Goal: Entertainment & Leisure: Consume media (video, audio)

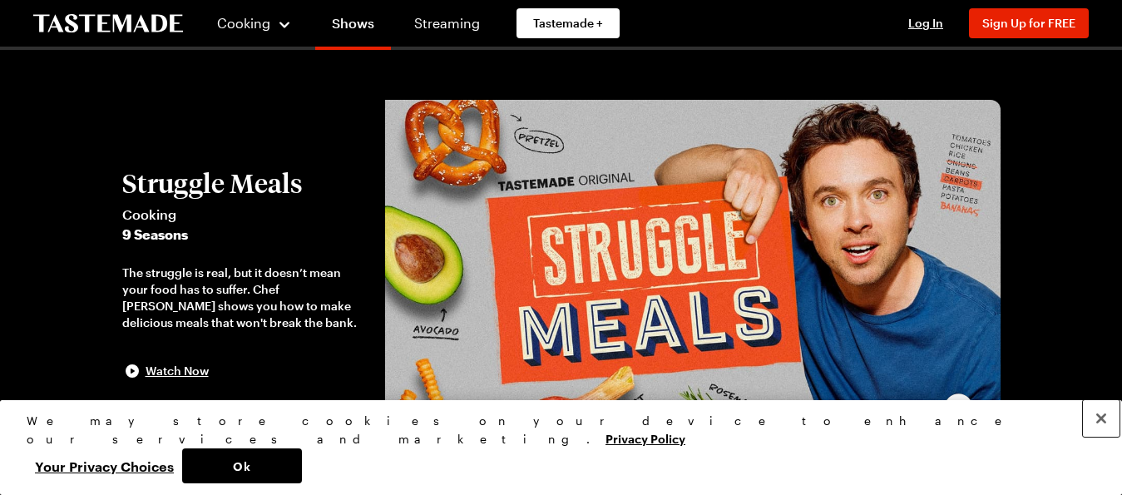
click at [1100, 437] on button "Close" at bounding box center [1101, 418] width 37 height 37
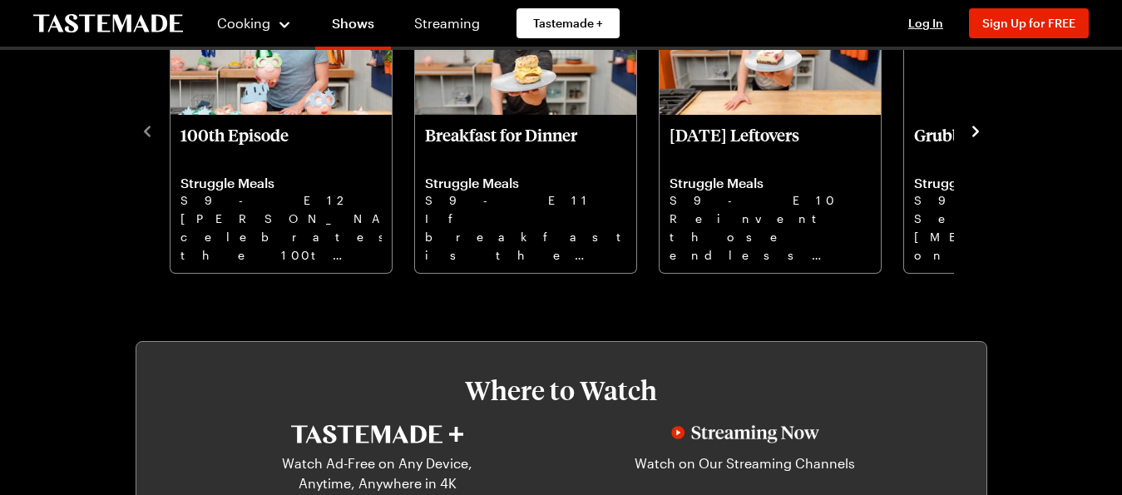
scroll to position [611, 0]
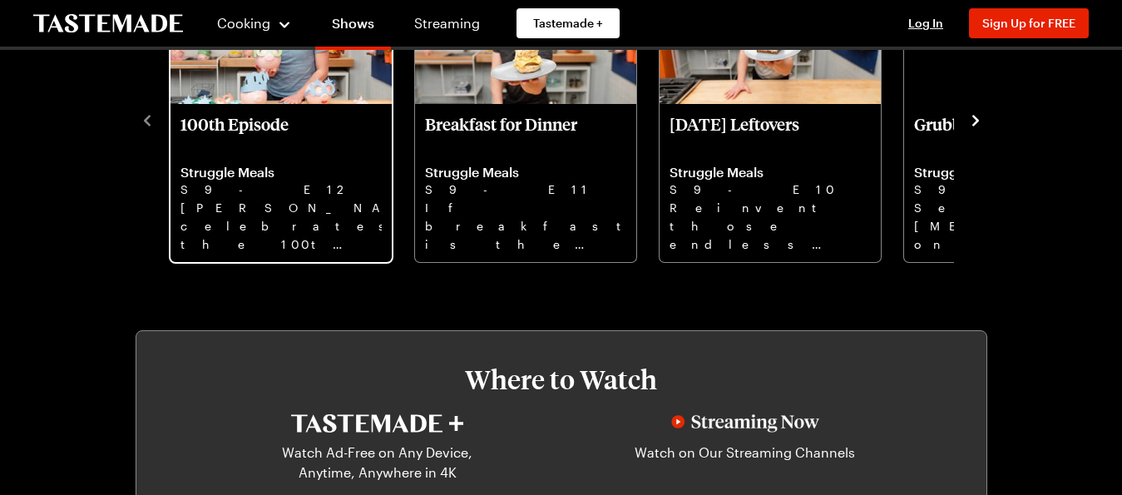
click at [290, 252] on p "[PERSON_NAME] celebrates the 100th episode of Struggle Meals with a look back o…" at bounding box center [280, 225] width 201 height 53
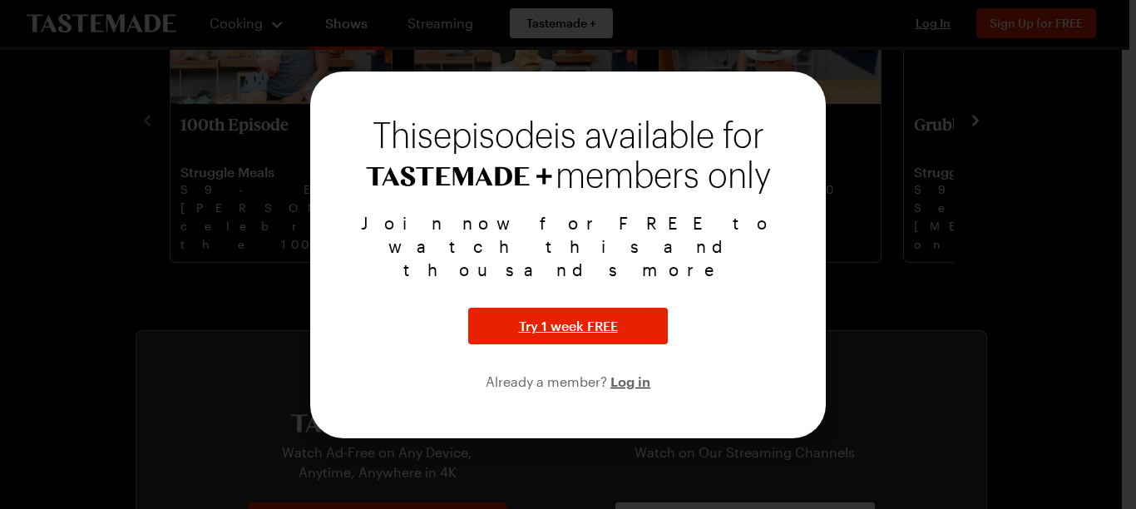
click at [961, 85] on div at bounding box center [568, 254] width 1136 height 509
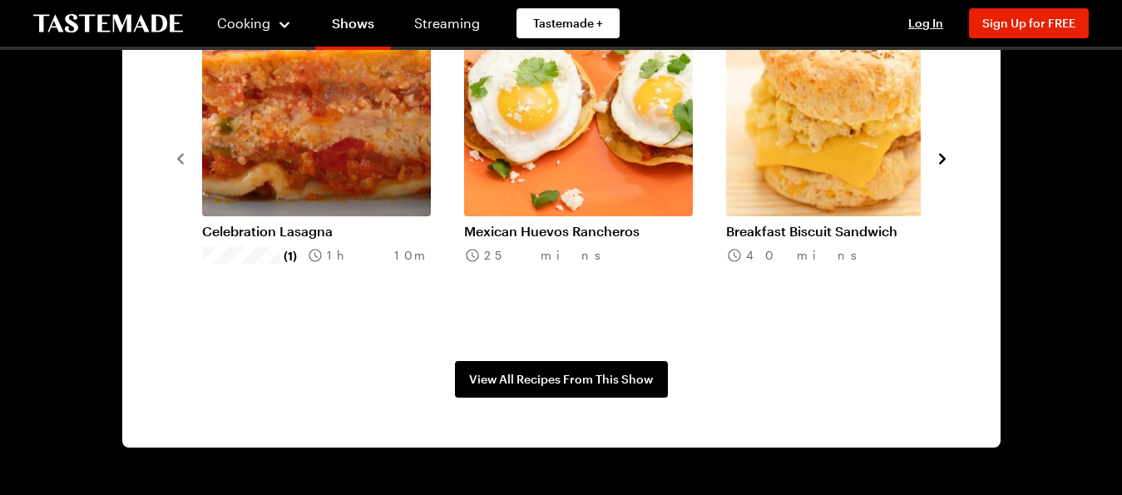
scroll to position [1434, 0]
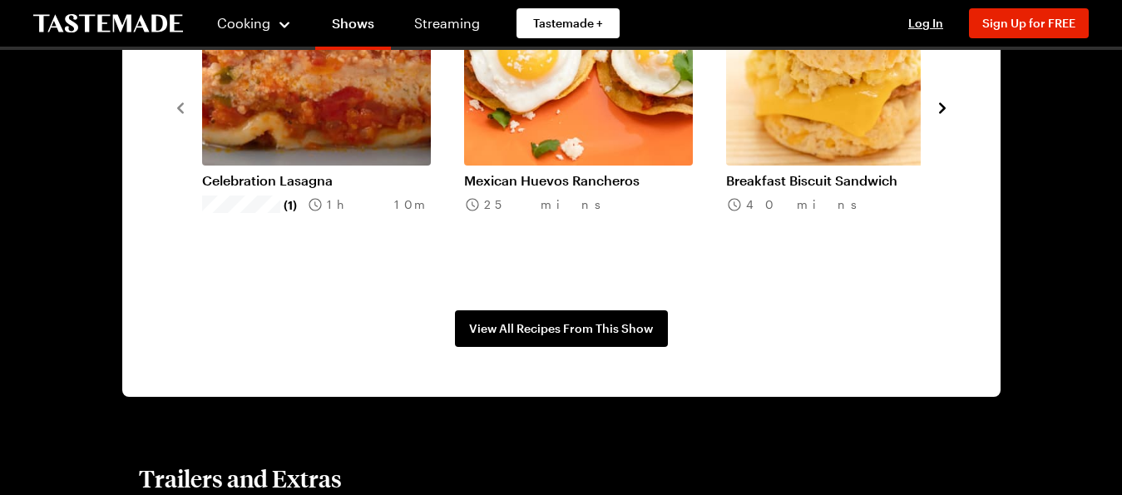
click at [939, 113] on icon "navigate to next item" at bounding box center [942, 107] width 7 height 11
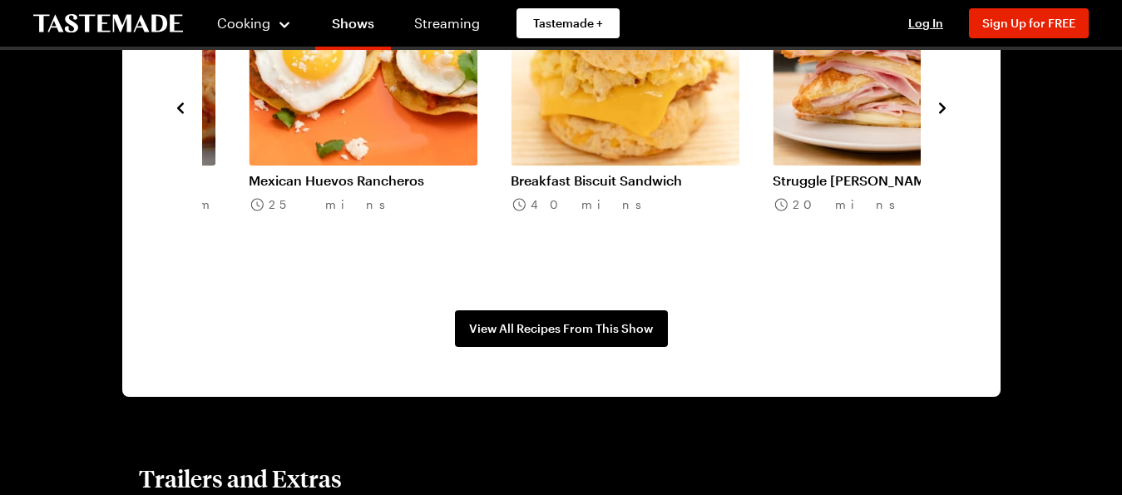
click at [934, 116] on icon "navigate to next item" at bounding box center [942, 108] width 17 height 17
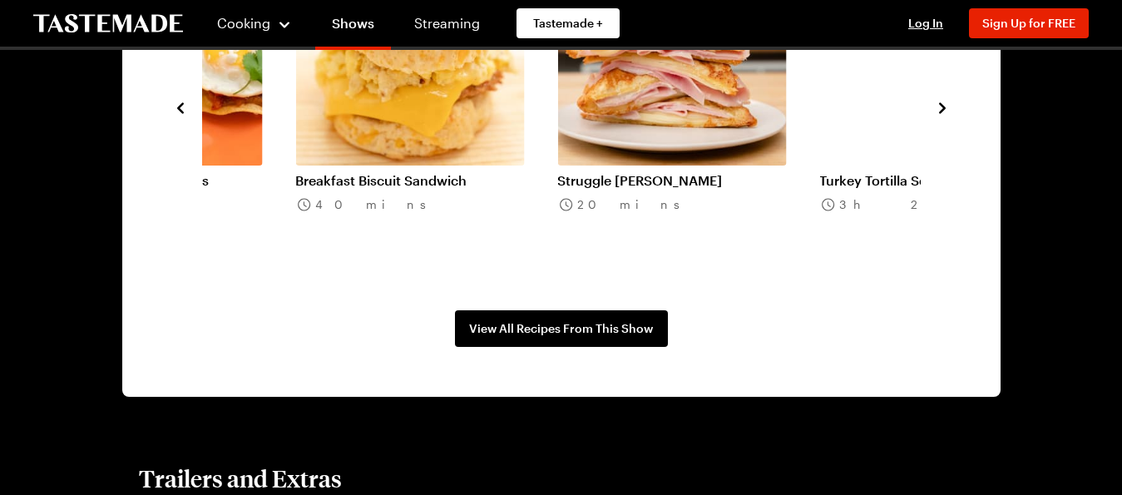
click at [934, 116] on icon "navigate to next item" at bounding box center [942, 108] width 17 height 17
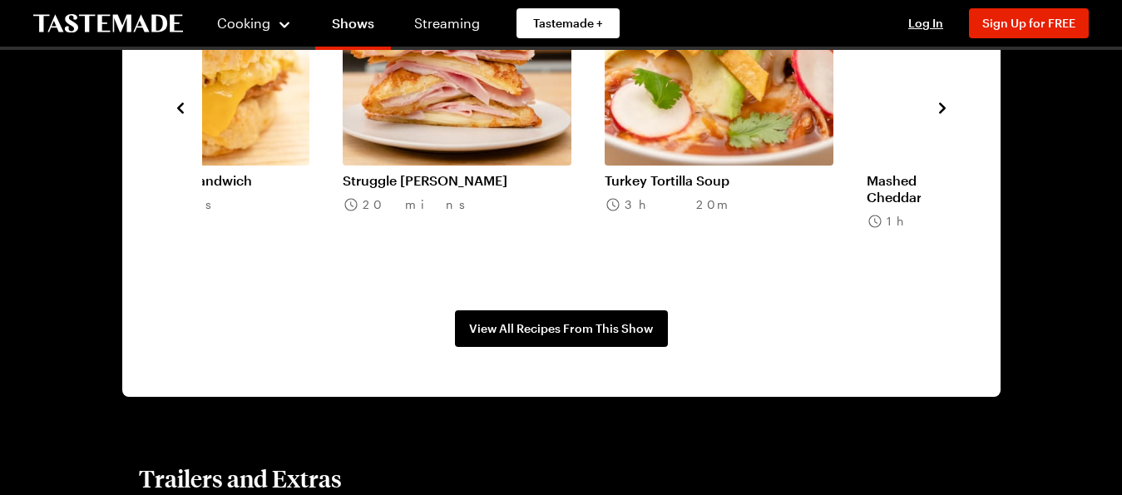
click at [934, 116] on icon "navigate to next item" at bounding box center [942, 108] width 17 height 17
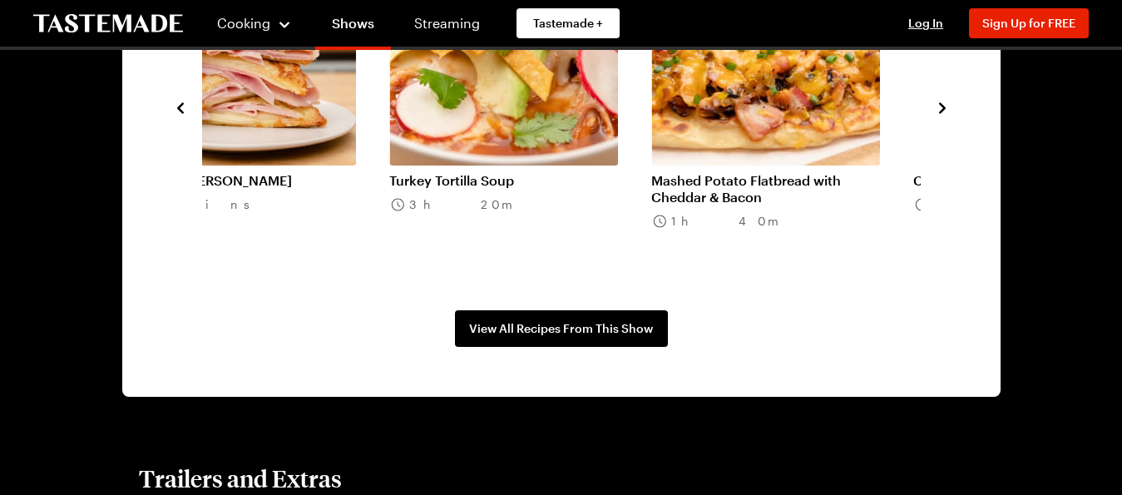
click at [934, 116] on icon "navigate to next item" at bounding box center [942, 108] width 17 height 17
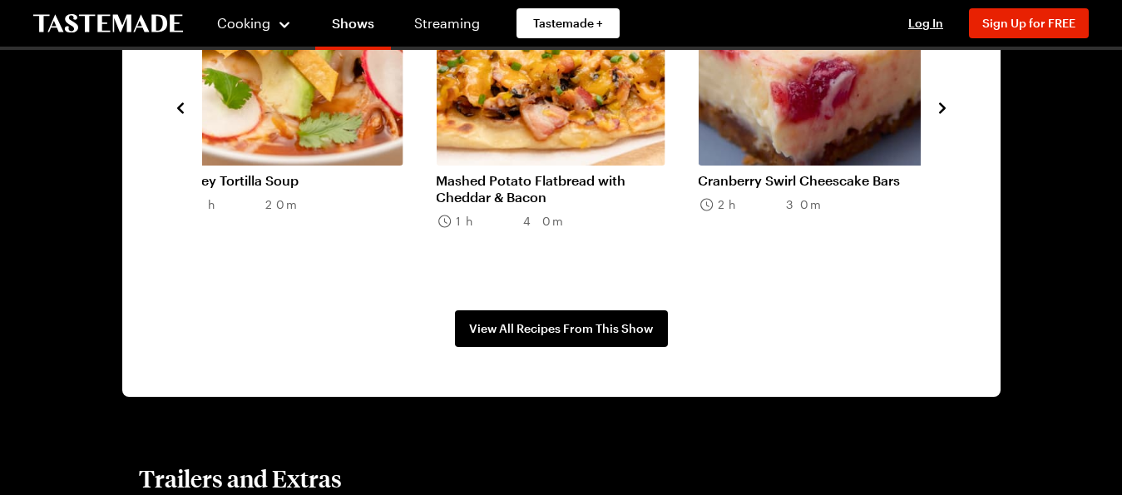
click at [934, 116] on icon "navigate to next item" at bounding box center [942, 108] width 17 height 17
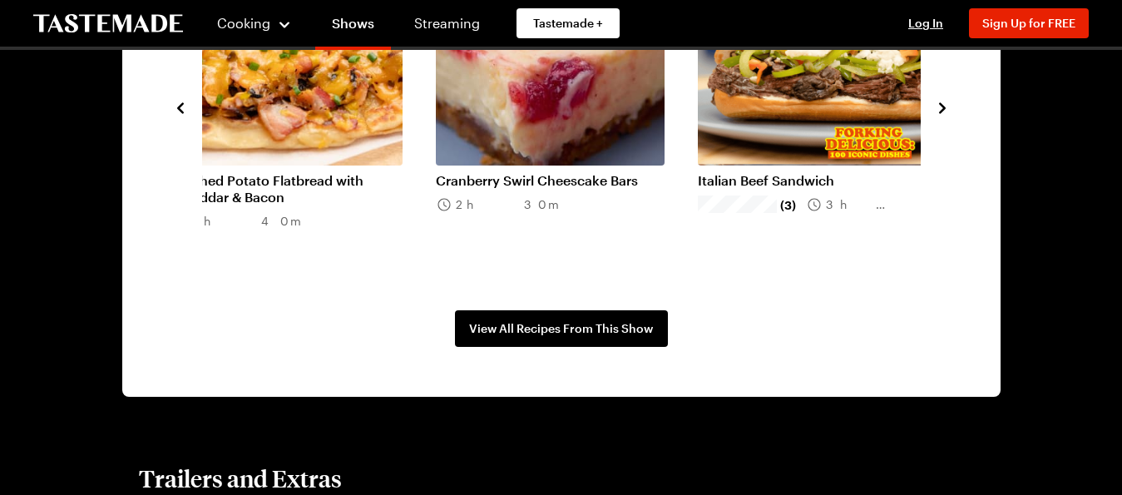
click at [934, 116] on icon "navigate to next item" at bounding box center [942, 108] width 17 height 17
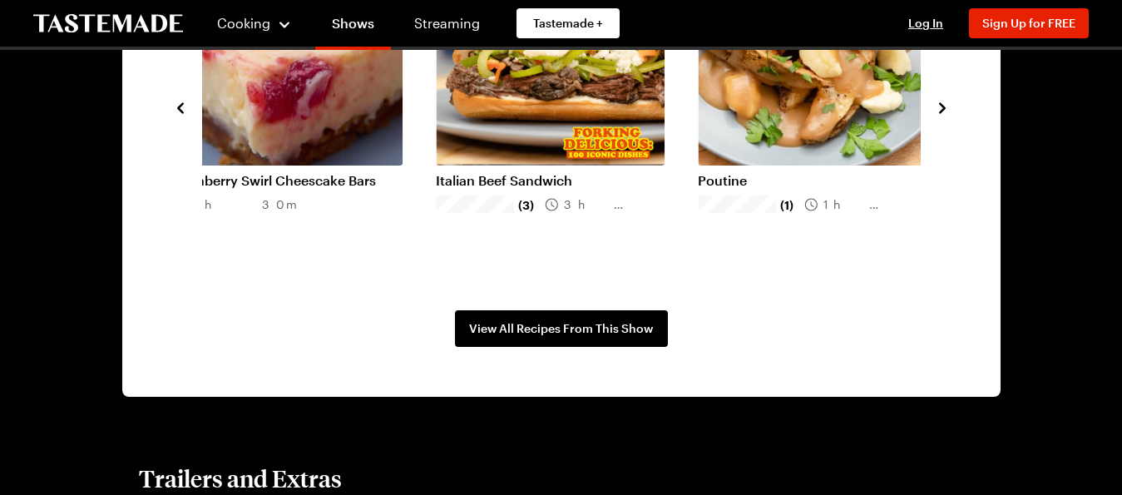
click at [934, 116] on icon "navigate to next item" at bounding box center [942, 108] width 17 height 17
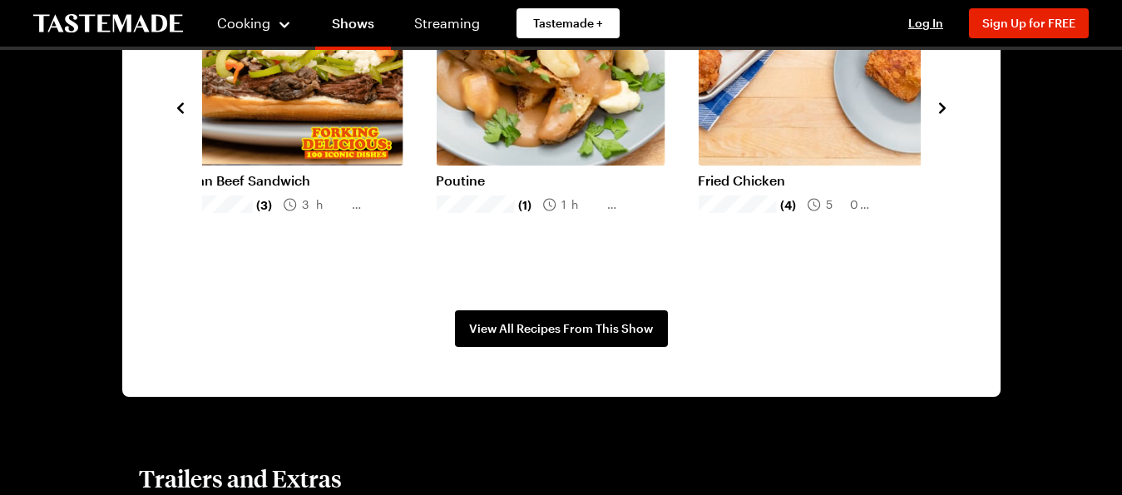
click at [934, 116] on icon "navigate to next item" at bounding box center [942, 108] width 17 height 17
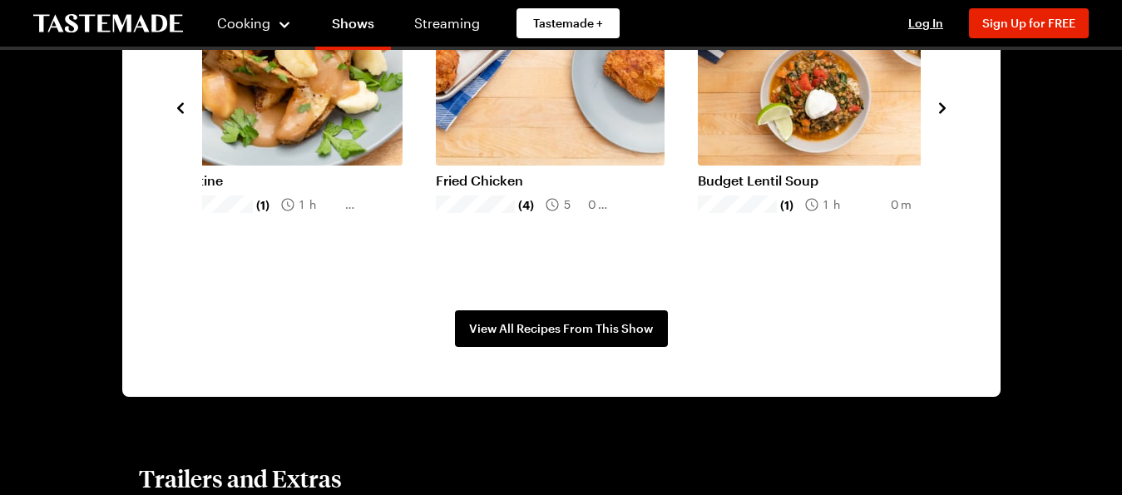
click at [934, 116] on icon "navigate to next item" at bounding box center [942, 108] width 17 height 17
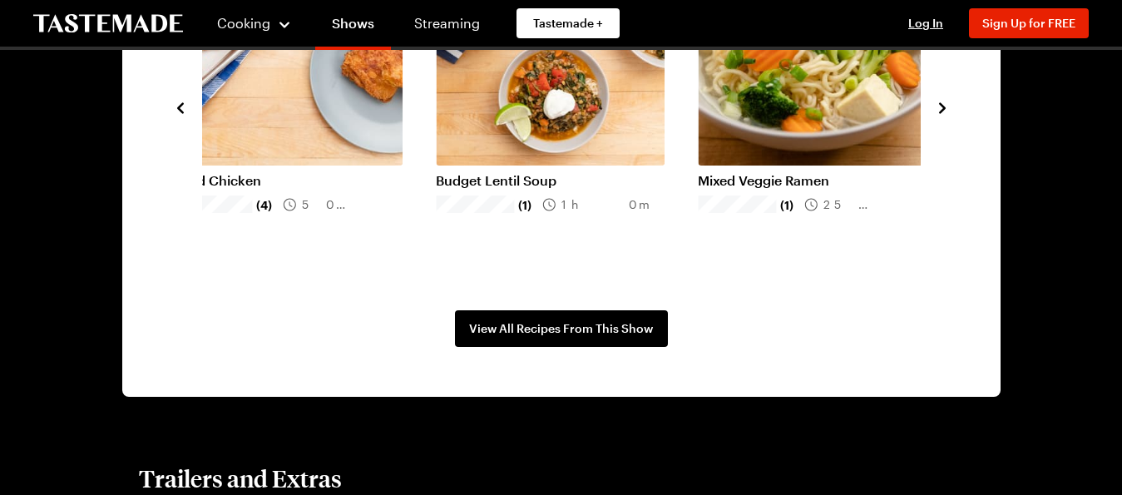
click at [934, 116] on icon "navigate to next item" at bounding box center [942, 108] width 17 height 17
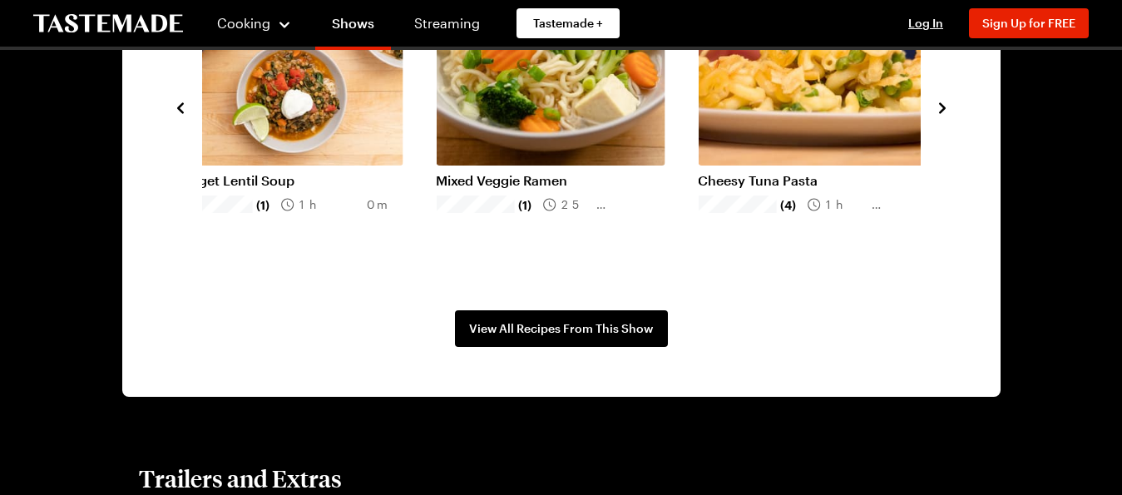
click at [934, 116] on icon "navigate to next item" at bounding box center [942, 108] width 17 height 17
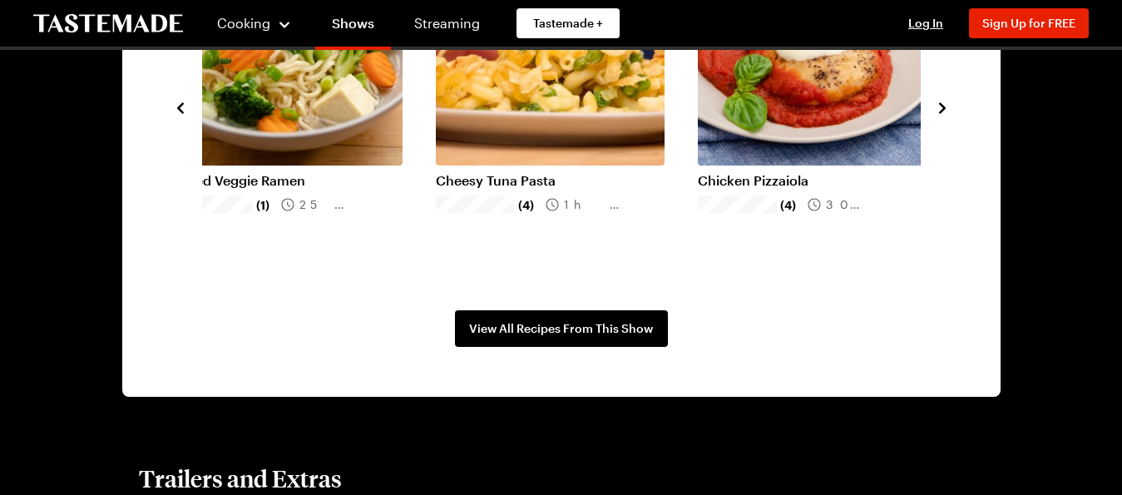
click at [934, 116] on icon "navigate to next item" at bounding box center [942, 108] width 17 height 17
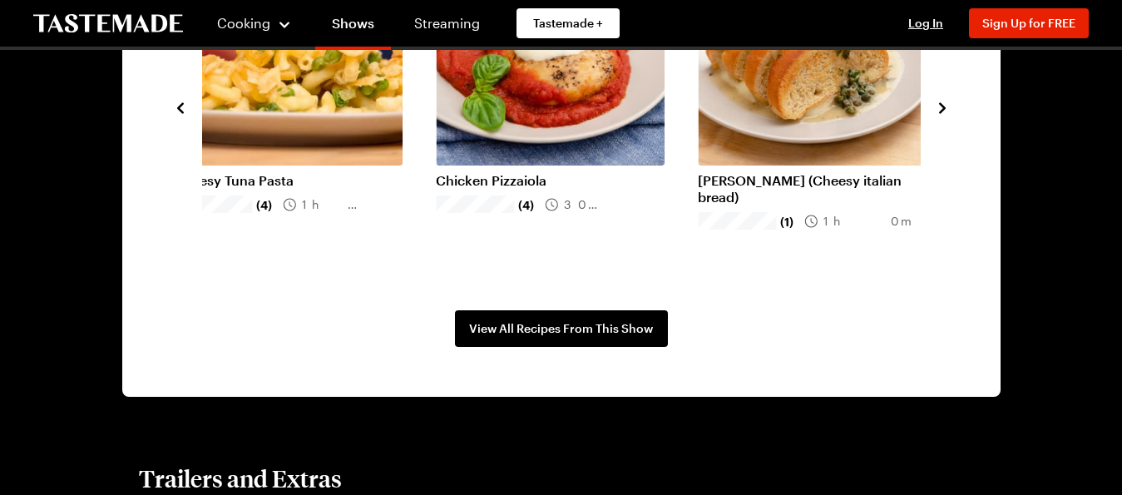
click at [934, 116] on icon "navigate to next item" at bounding box center [942, 108] width 17 height 17
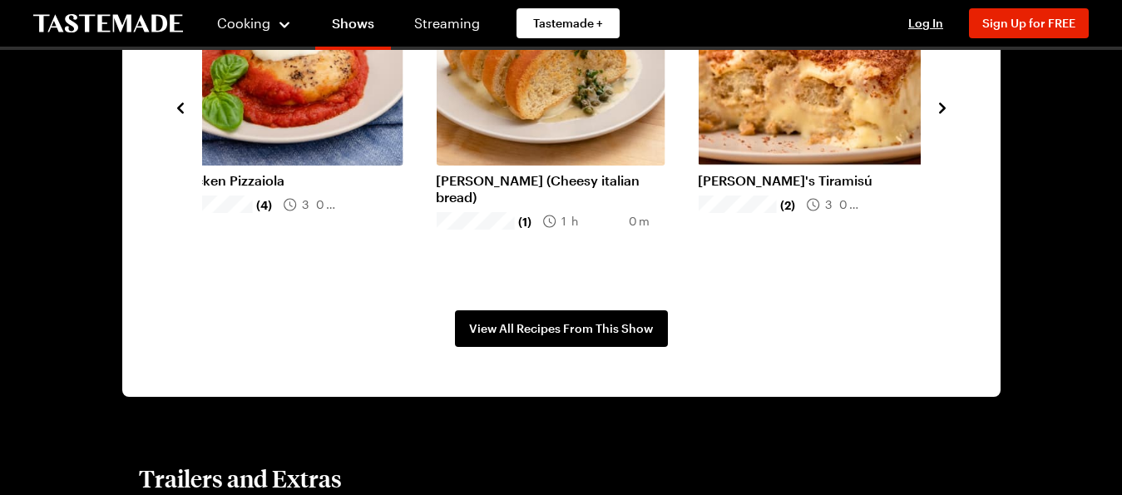
click at [934, 116] on icon "navigate to next item" at bounding box center [942, 108] width 17 height 17
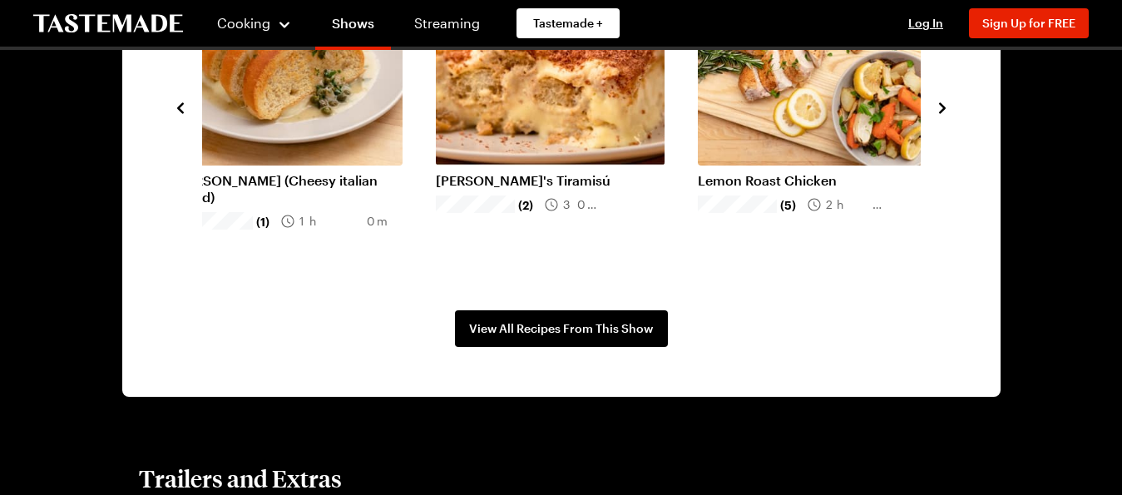
click at [934, 116] on icon "navigate to next item" at bounding box center [942, 108] width 17 height 17
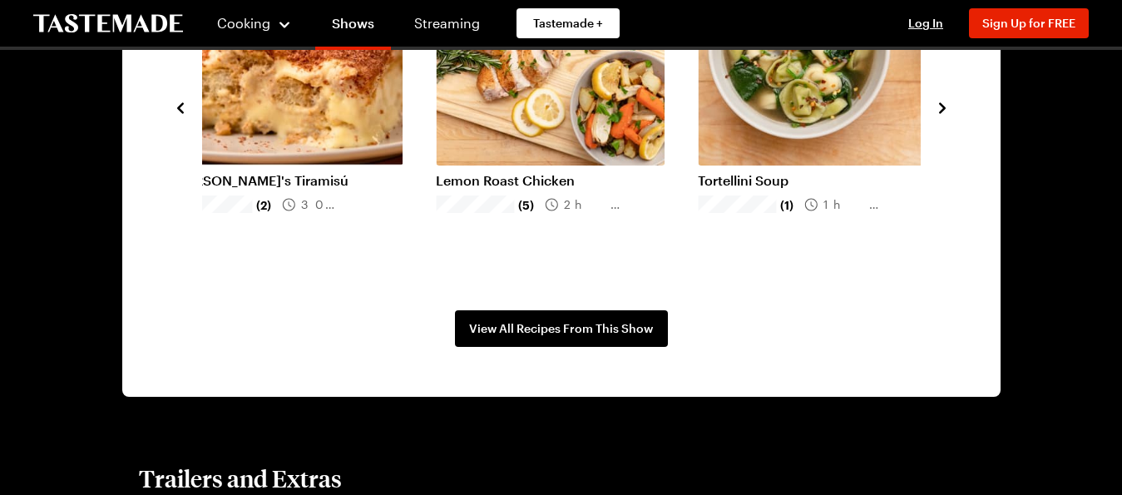
click at [592, 189] on link "Lemon Roast Chicken" at bounding box center [550, 180] width 229 height 17
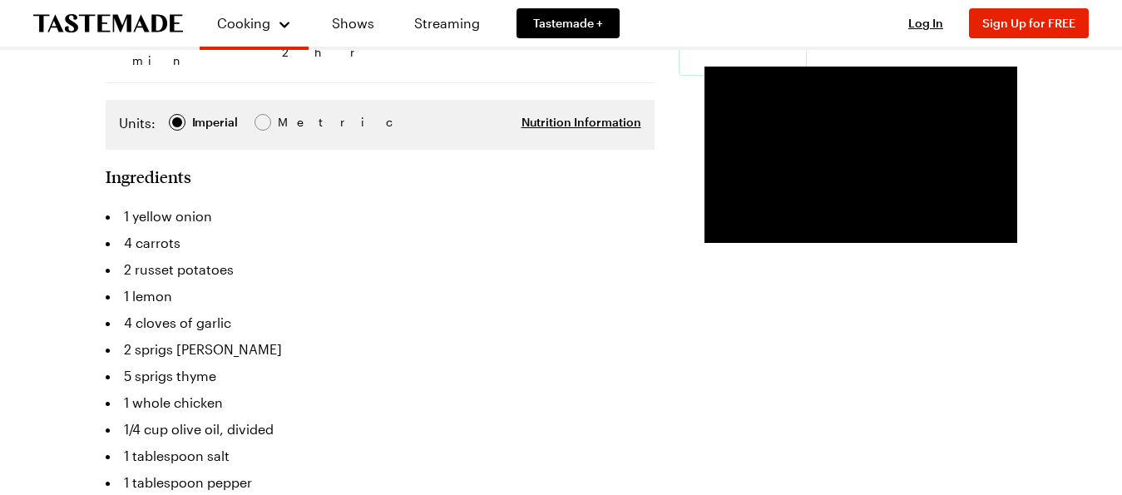
scroll to position [377, 0]
